Goal: Check status: Check status

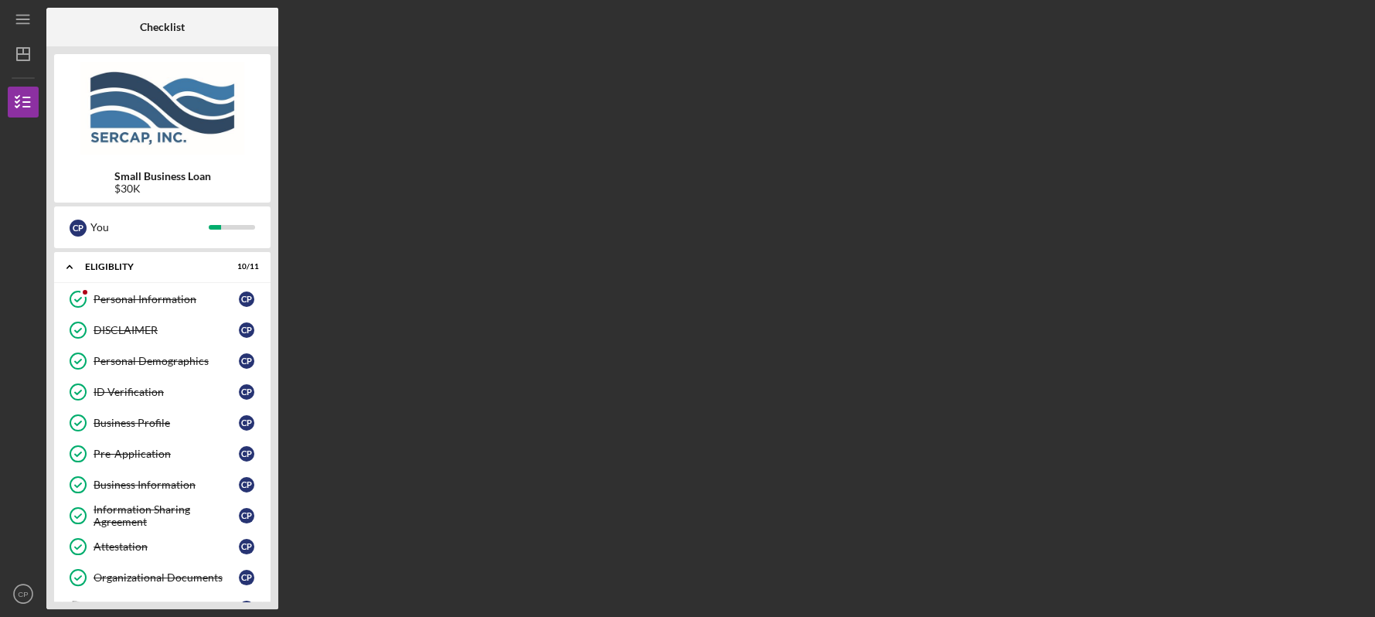
click at [168, 29] on b "Checklist" at bounding box center [162, 27] width 45 height 12
click at [245, 577] on div "C P" at bounding box center [246, 576] width 15 height 15
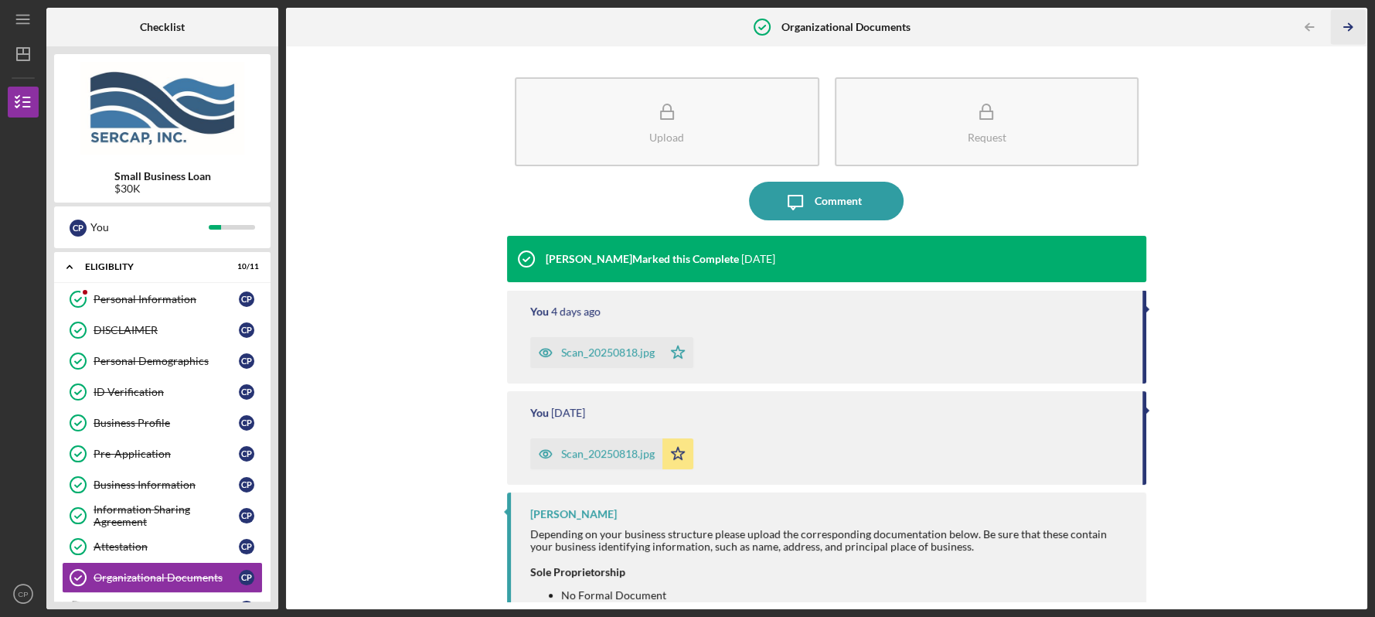
click at [1344, 27] on line "button" at bounding box center [1348, 27] width 8 height 0
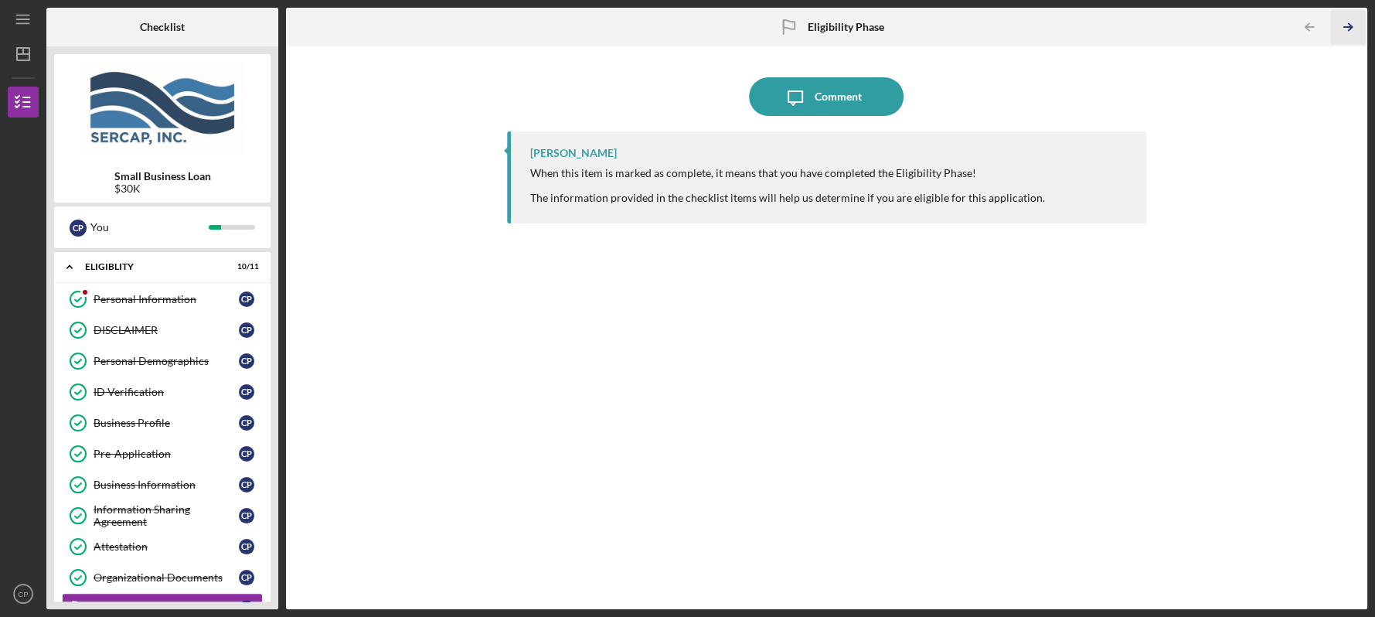
click at [1344, 27] on line "button" at bounding box center [1348, 27] width 8 height 0
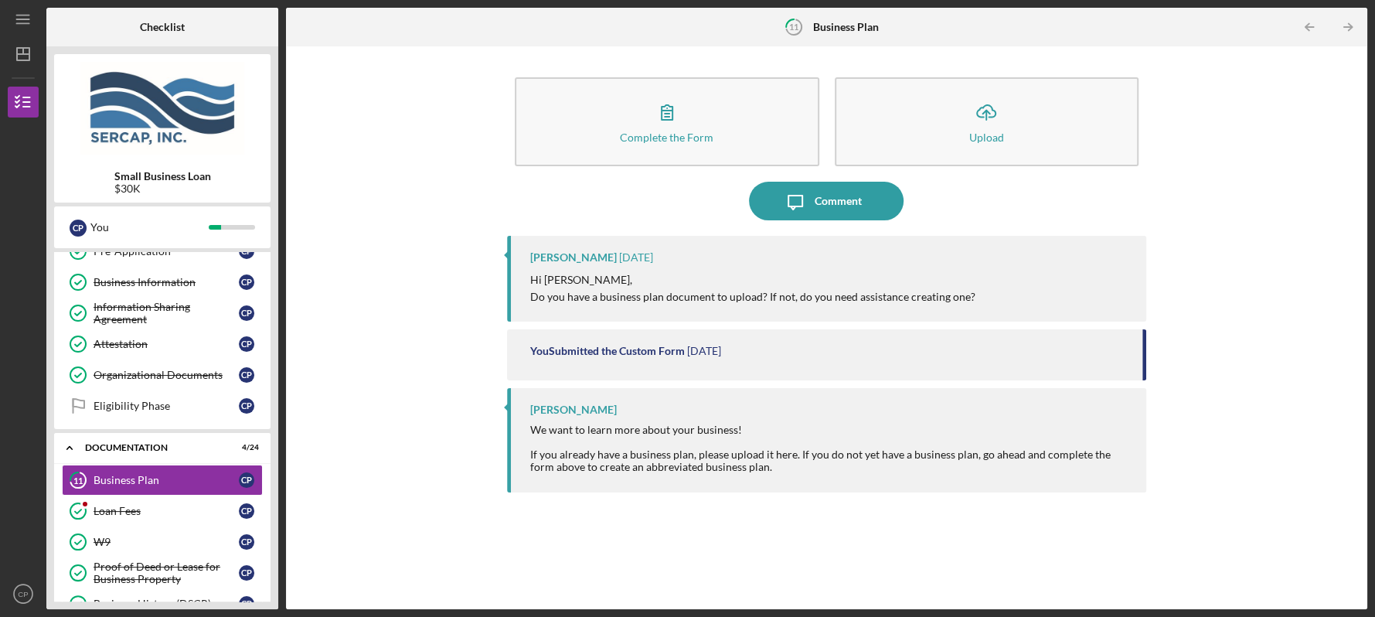
scroll to position [253, 0]
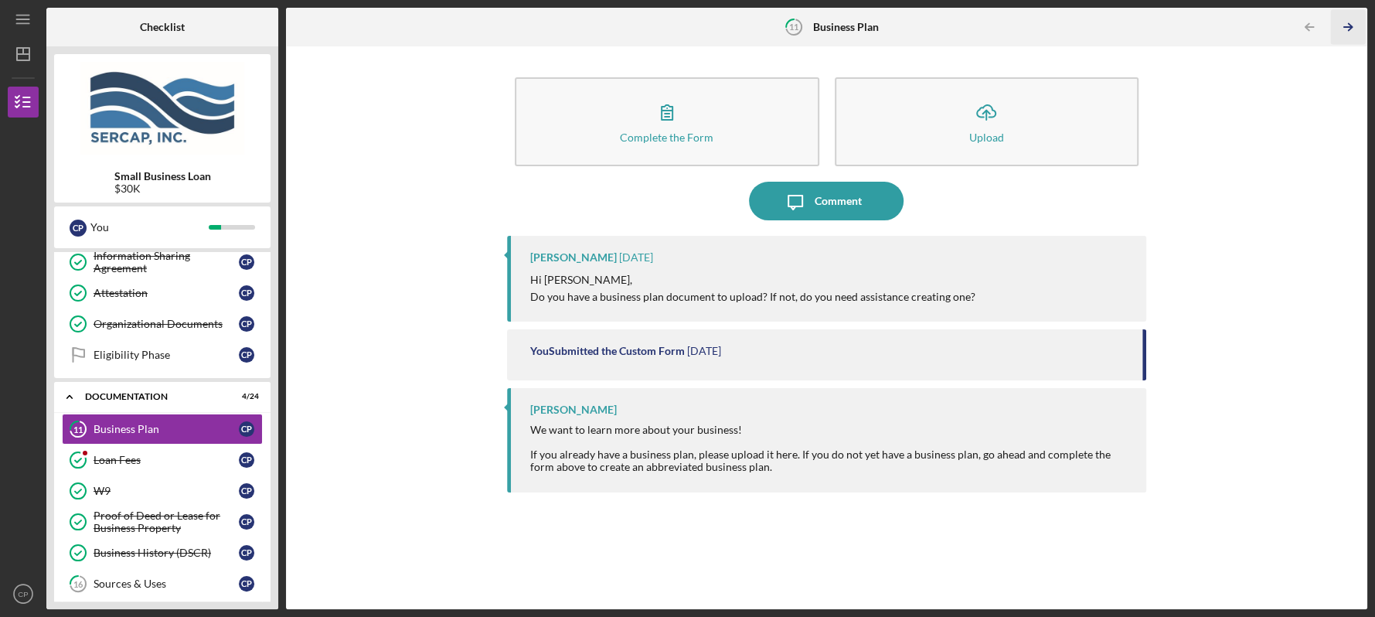
click at [1344, 27] on line "button" at bounding box center [1348, 27] width 8 height 0
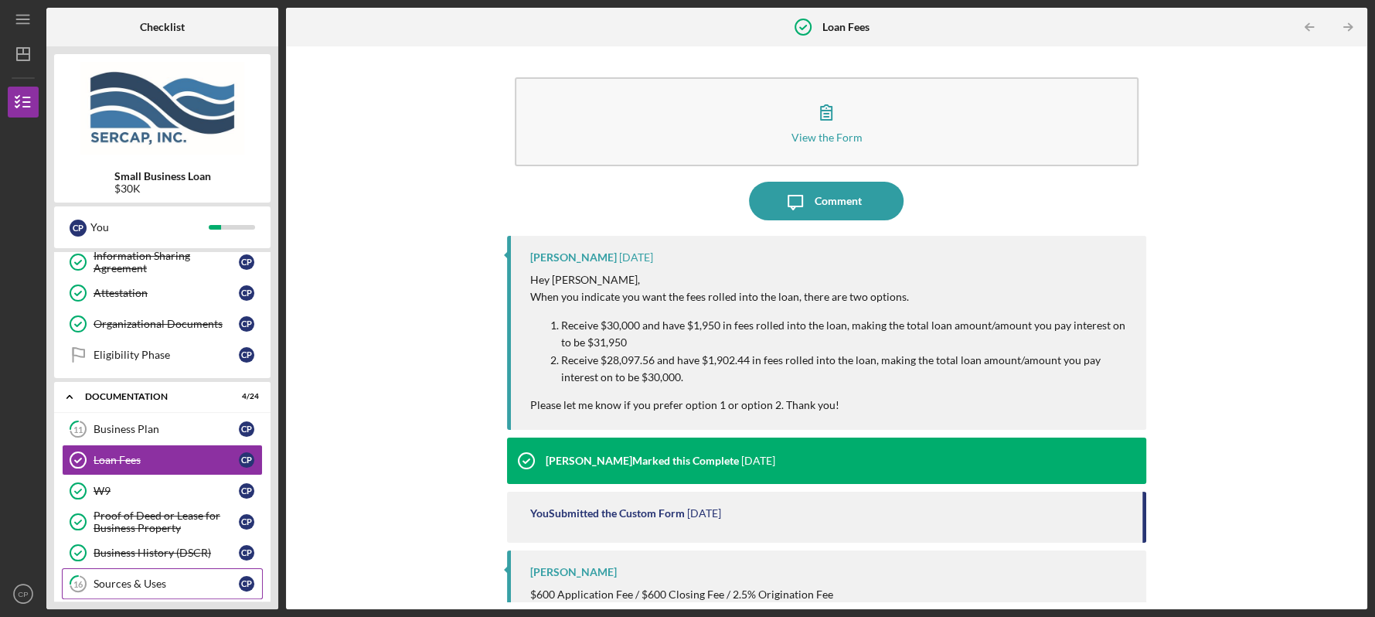
click at [135, 582] on div "Sources & Uses" at bounding box center [165, 583] width 145 height 12
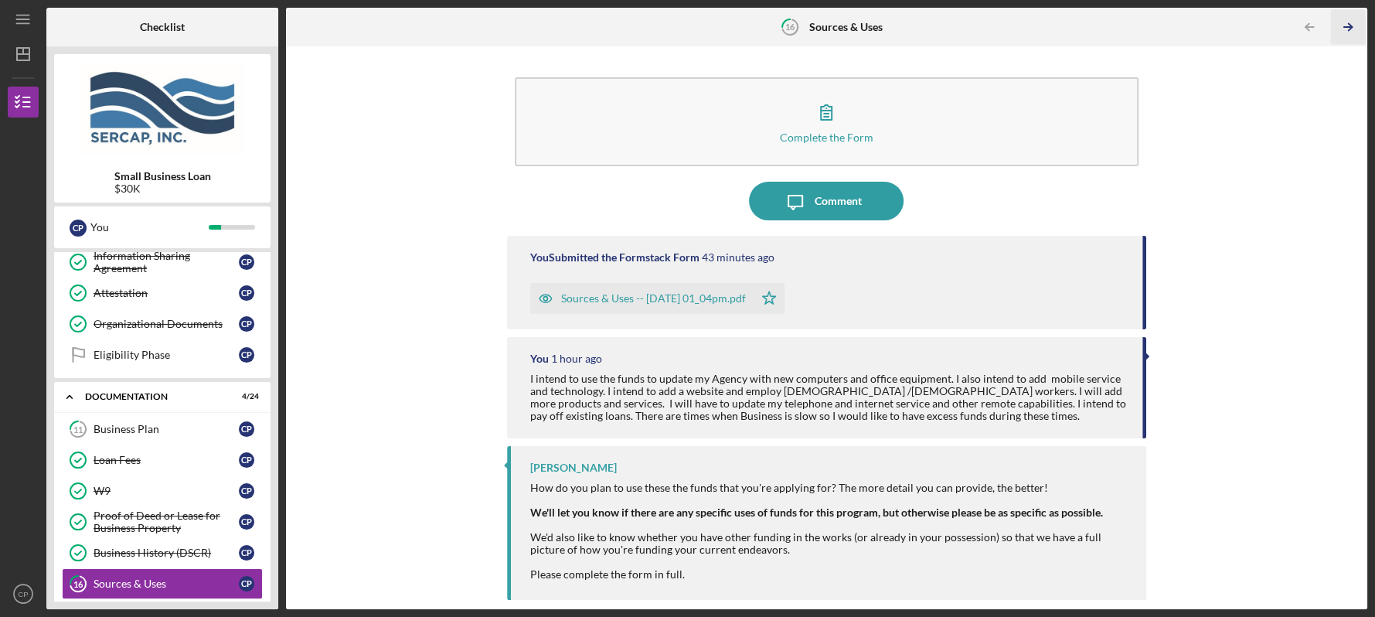
click at [1348, 27] on line "button" at bounding box center [1348, 27] width 8 height 0
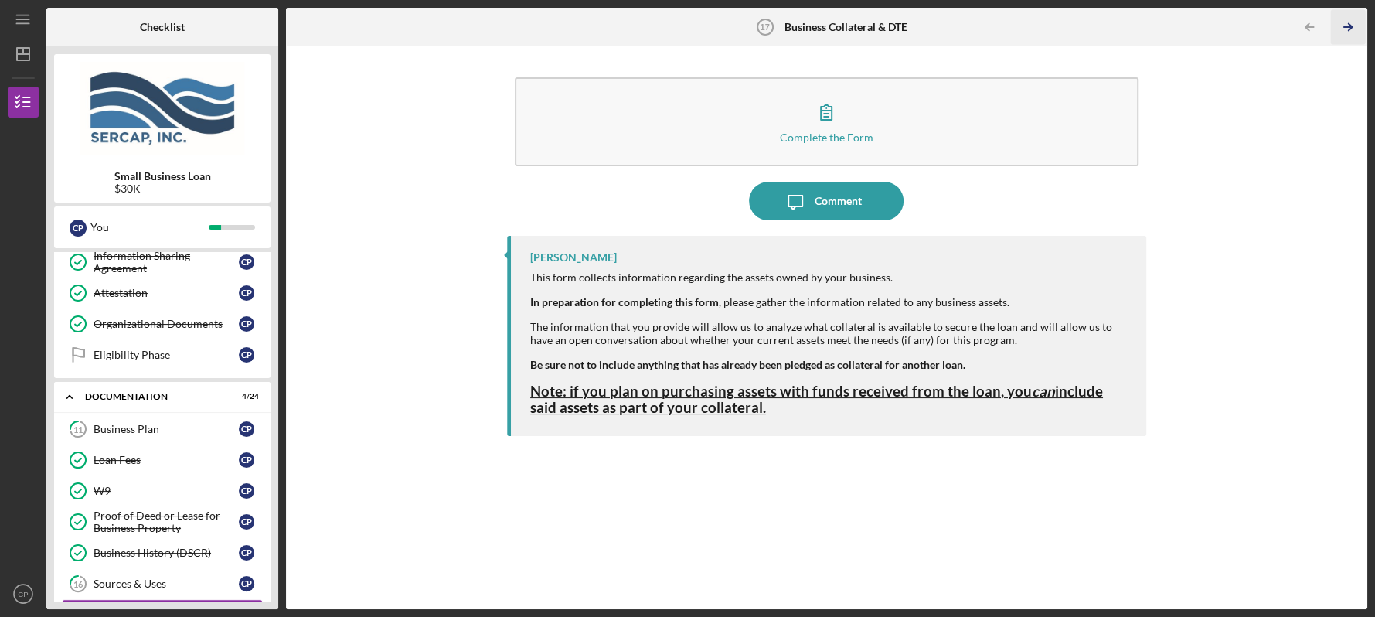
click at [1348, 25] on polyline "button" at bounding box center [1350, 27] width 4 height 7
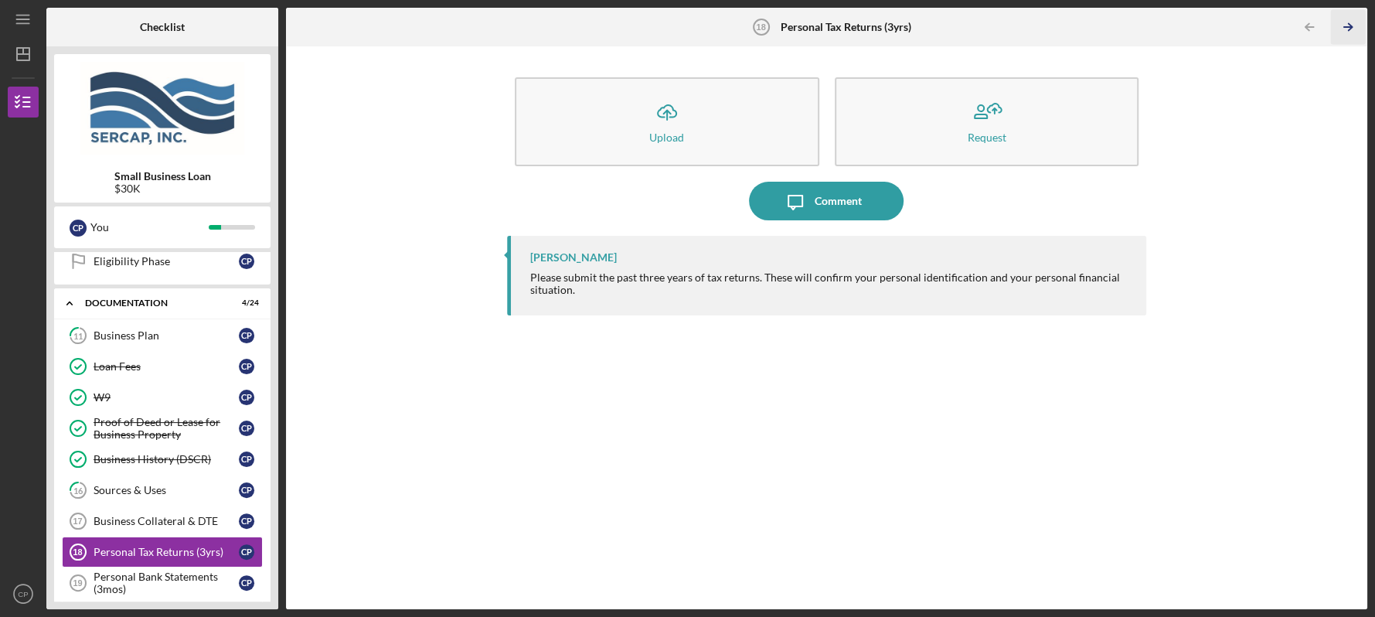
scroll to position [470, 0]
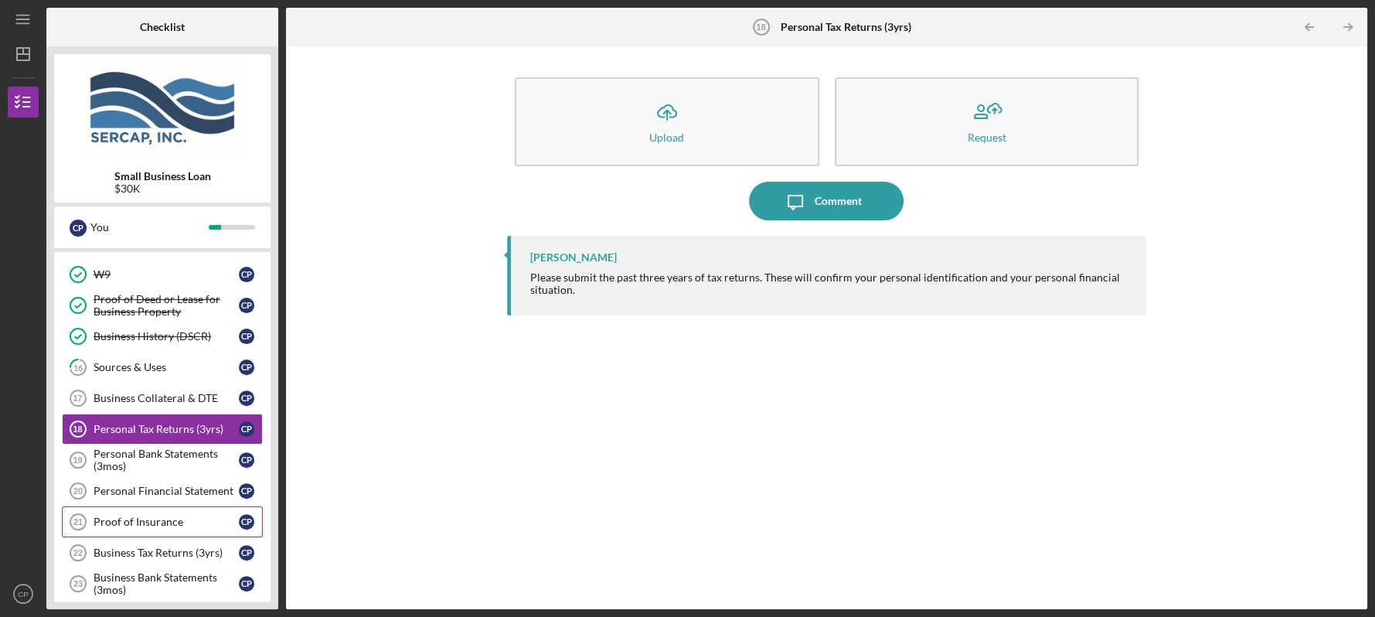
click at [166, 518] on div "Proof of Insurance" at bounding box center [165, 521] width 145 height 12
